Goal: Task Accomplishment & Management: Use online tool/utility

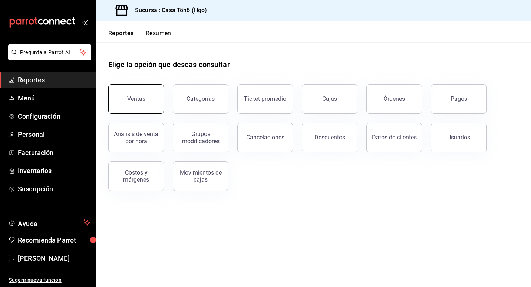
click at [130, 108] on button "Ventas" at bounding box center [136, 99] width 56 height 30
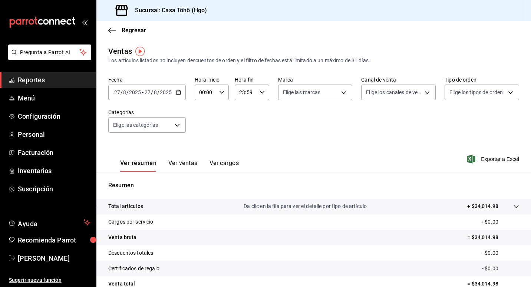
click at [179, 92] on \(Stroke\) "button" at bounding box center [178, 92] width 4 height 0
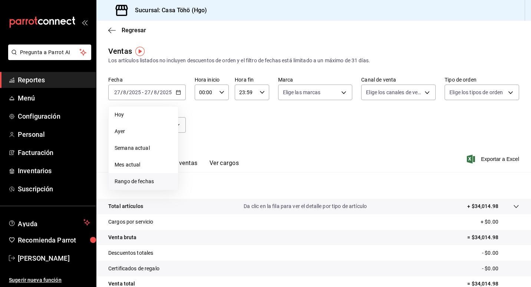
click at [142, 175] on li "Rango de fechas" at bounding box center [143, 181] width 69 height 17
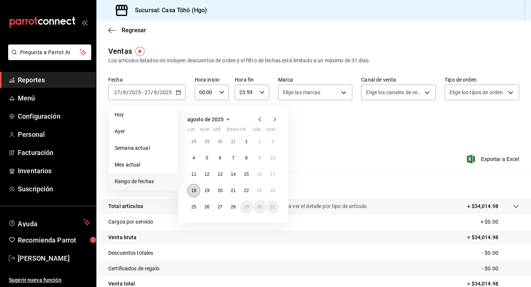
click at [191, 188] on button "18" at bounding box center [193, 190] width 13 height 13
click at [277, 191] on button "24" at bounding box center [272, 190] width 13 height 13
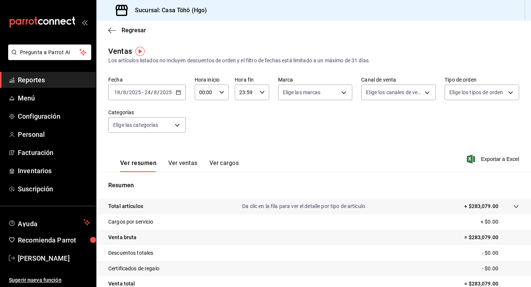
click at [172, 165] on button "Ver ventas" at bounding box center [182, 165] width 29 height 13
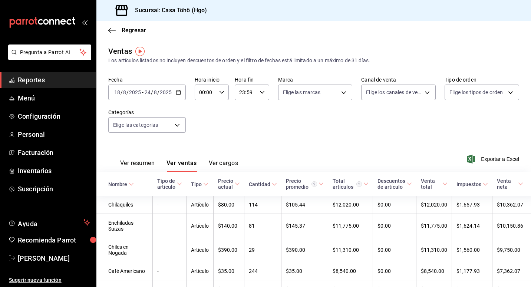
click at [491, 162] on span "Exportar a Excel" at bounding box center [493, 159] width 51 height 9
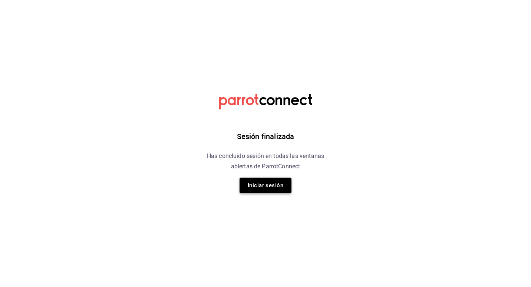
click at [267, 186] on button "Iniciar sesión" at bounding box center [266, 186] width 52 height 16
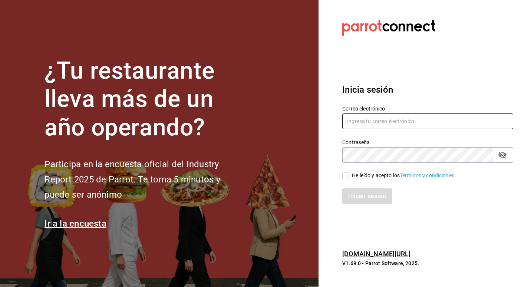
click at [415, 120] on input "text" at bounding box center [427, 121] width 171 height 16
type input "A"
type input "[EMAIL_ADDRESS][DOMAIN_NAME]"
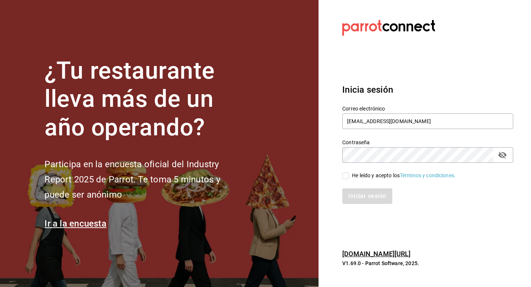
click at [372, 175] on div "He leído y acepto los Términos y condiciones." at bounding box center [404, 176] width 104 height 8
click at [349, 175] on input "He leído y acepto los Términos y condiciones." at bounding box center [345, 175] width 7 height 7
checkbox input "true"
click at [372, 193] on button "Iniciar sesión" at bounding box center [367, 196] width 50 height 16
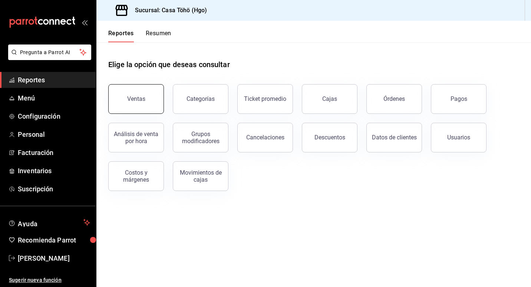
click at [134, 103] on button "Ventas" at bounding box center [136, 99] width 56 height 30
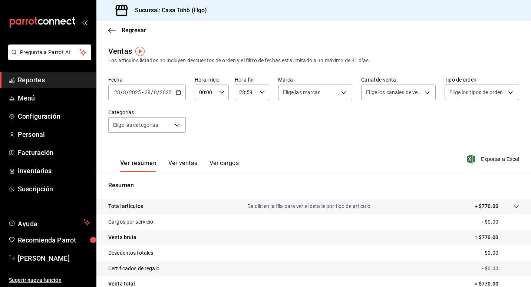
click at [182, 162] on button "Ver ventas" at bounding box center [182, 165] width 29 height 13
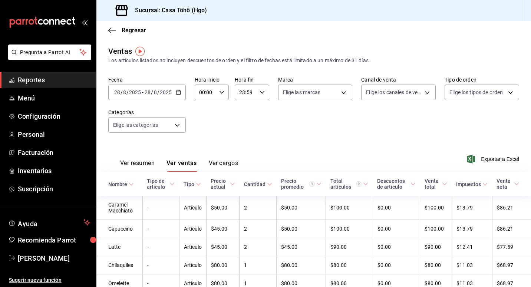
click at [177, 93] on icon "button" at bounding box center [178, 92] width 5 height 5
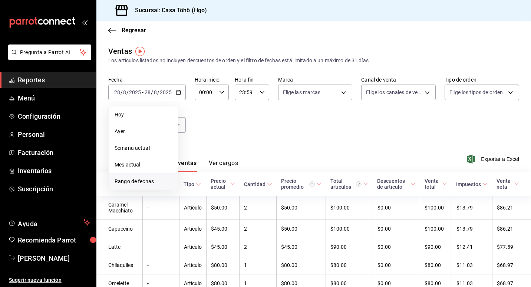
click at [134, 177] on li "Rango de fechas" at bounding box center [143, 181] width 69 height 17
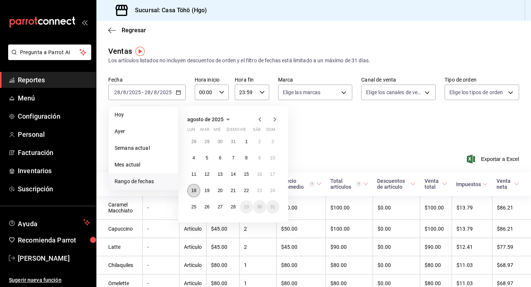
click at [195, 190] on abbr "18" at bounding box center [193, 190] width 5 height 5
click at [272, 192] on abbr "24" at bounding box center [272, 190] width 5 height 5
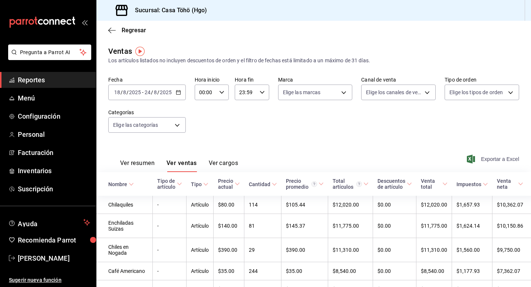
click at [504, 157] on span "Exportar a Excel" at bounding box center [493, 159] width 51 height 9
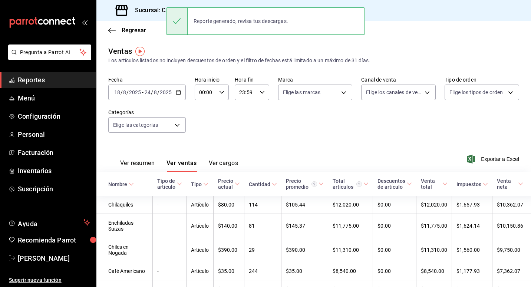
click at [218, 126] on div "Fecha 2025-08-18 18 / 8 / 2025 - 2025-08-24 24 / 8 / 2025 Hora inicio 00:00 Hor…" at bounding box center [313, 108] width 411 height 65
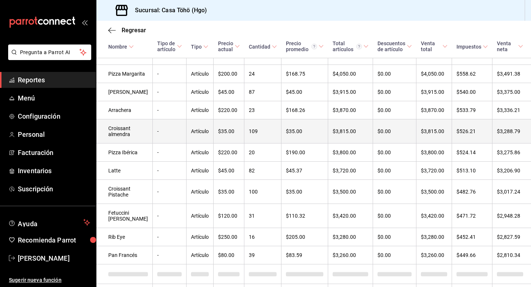
scroll to position [371, 0]
